Goal: Task Accomplishment & Management: Manage account settings

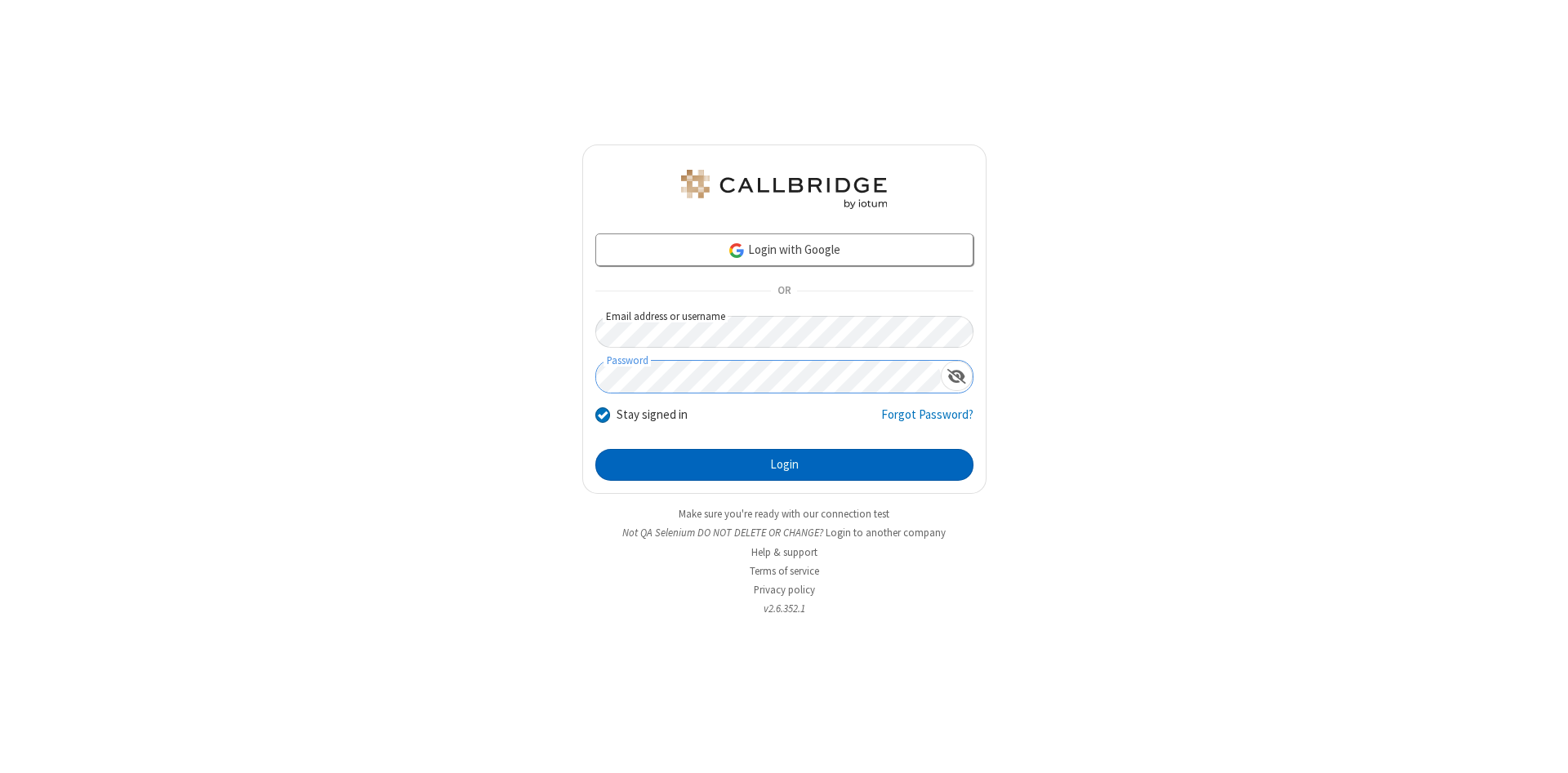
click at [784, 465] on button "Login" at bounding box center [784, 465] width 378 height 32
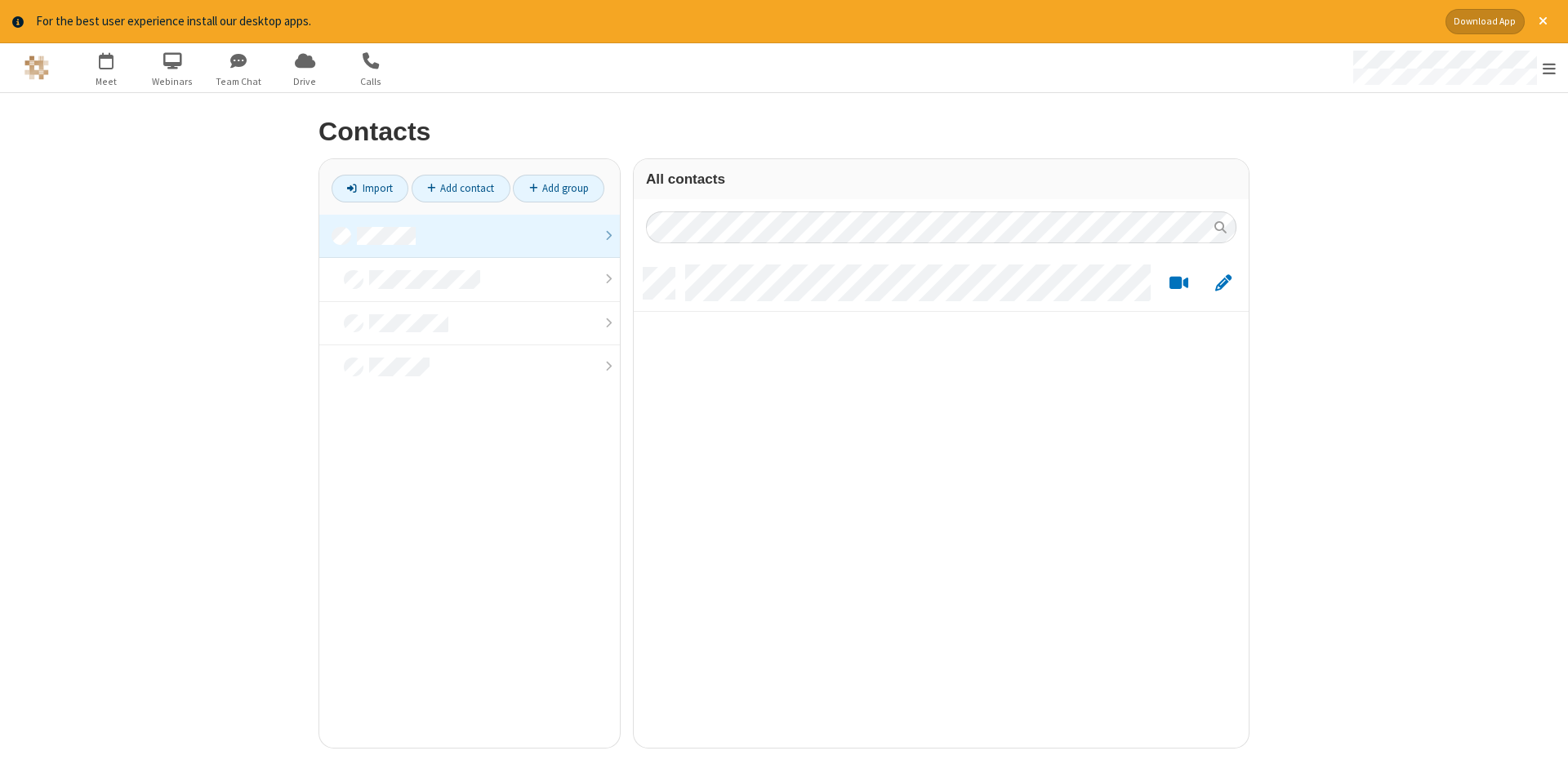
click at [470, 236] on link at bounding box center [470, 237] width 300 height 44
click at [460, 188] on link "Add contact" at bounding box center [460, 189] width 99 height 28
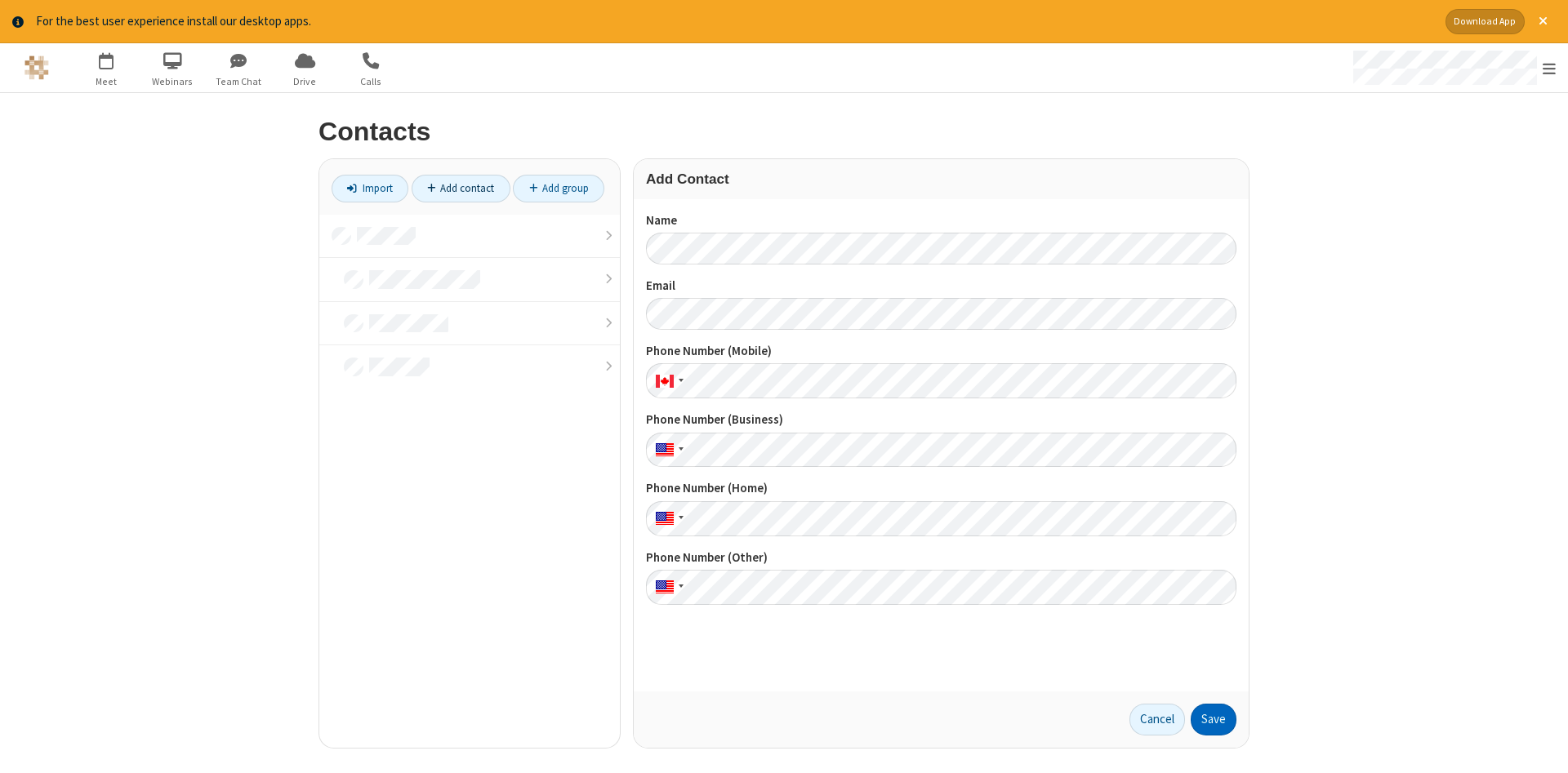
click at [1213, 719] on button "Save" at bounding box center [1212, 719] width 45 height 32
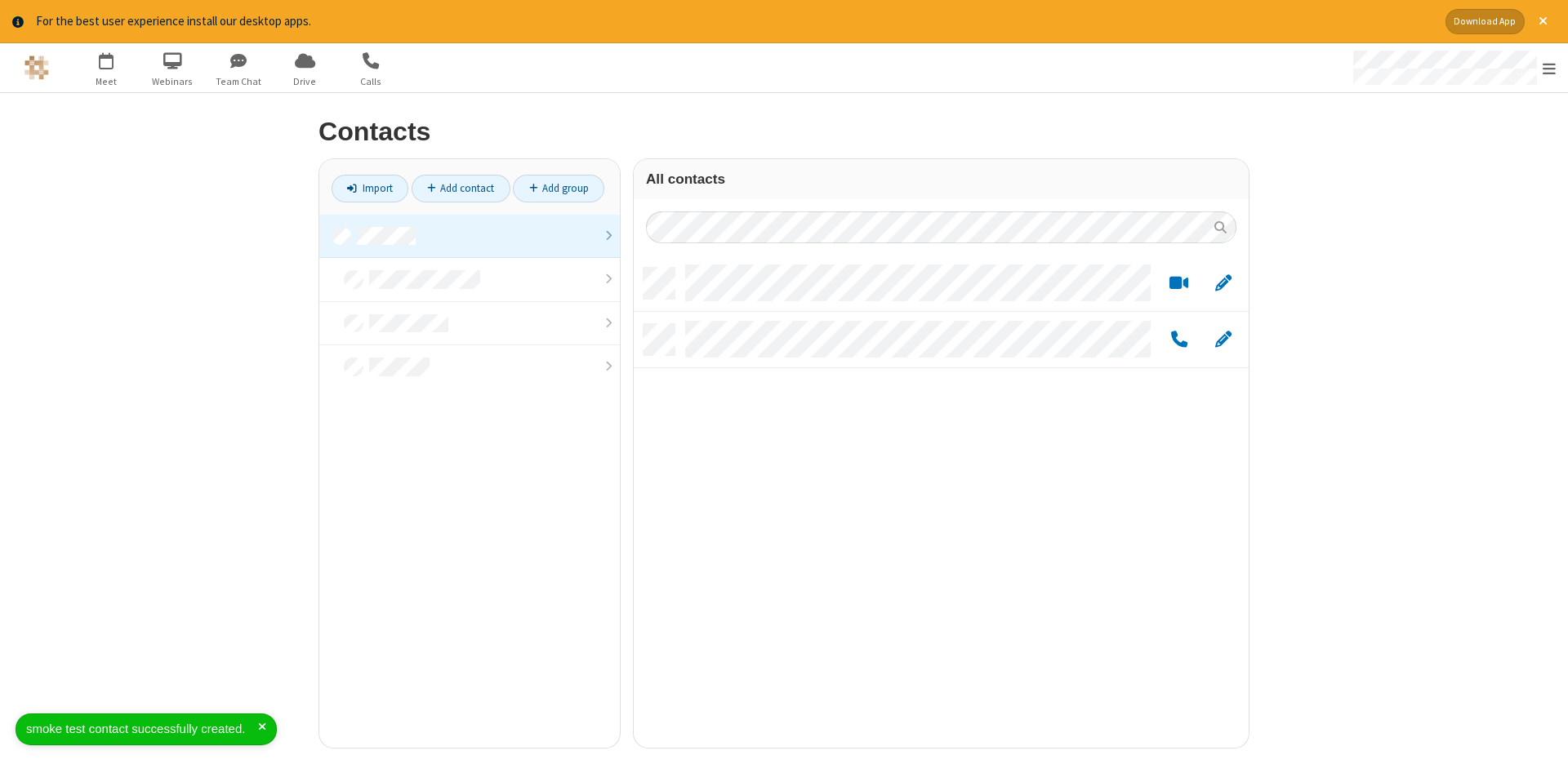
scroll to position [492, 615]
click at [460, 188] on link "Add contact" at bounding box center [460, 189] width 99 height 28
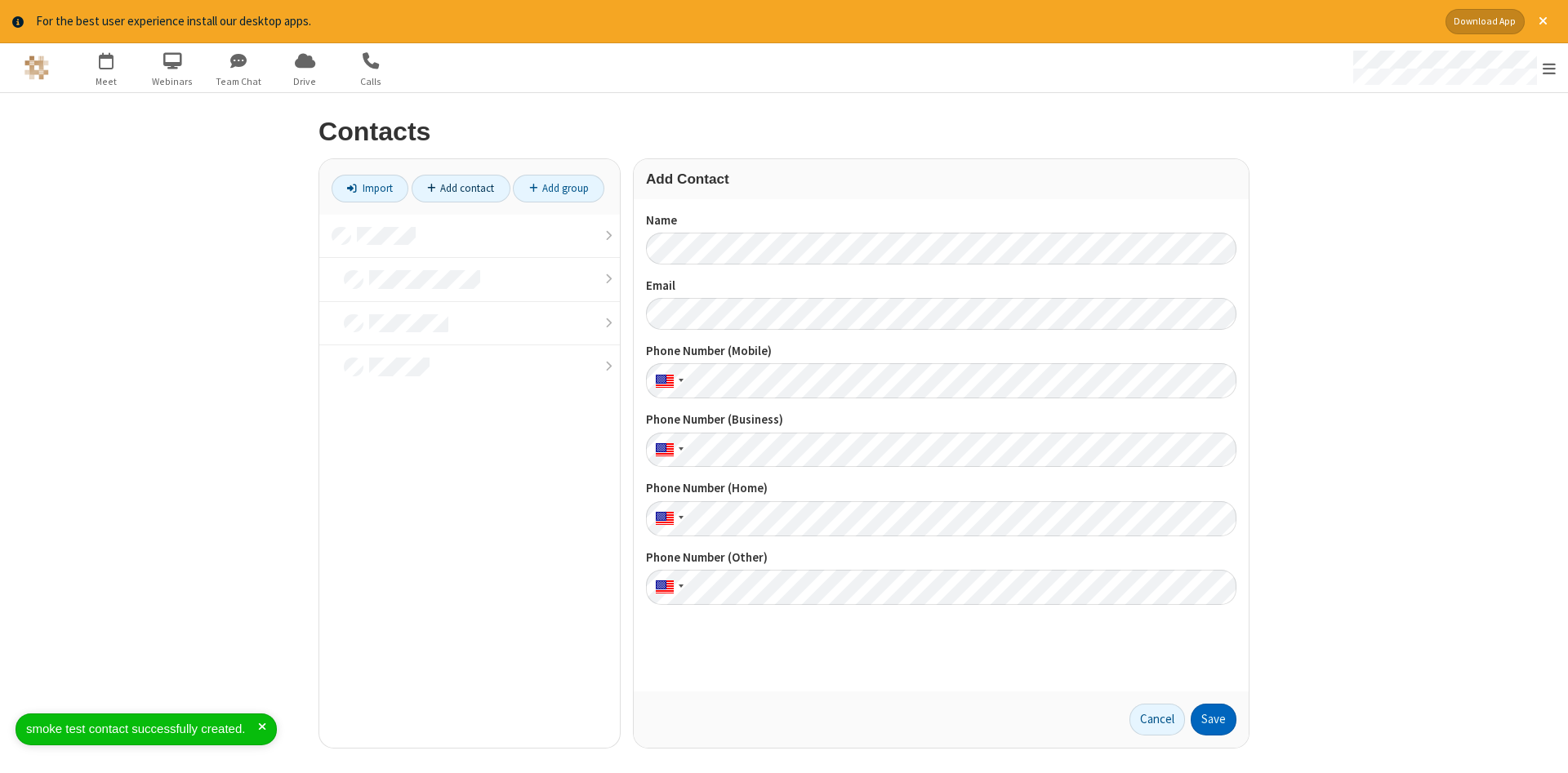
click at [1213, 719] on button "Save" at bounding box center [1212, 719] width 45 height 32
